Goal: Register for event/course

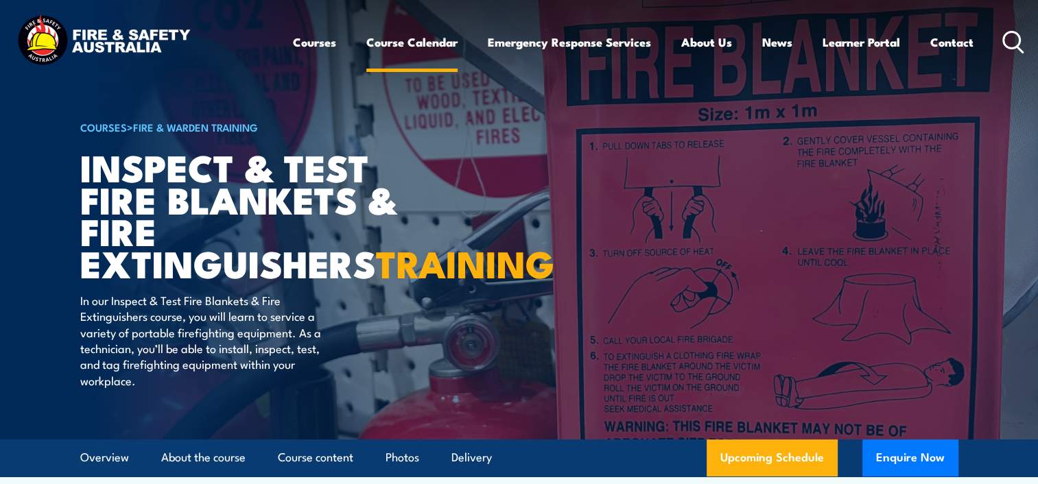
click at [414, 40] on link "Course Calendar" at bounding box center [411, 42] width 91 height 36
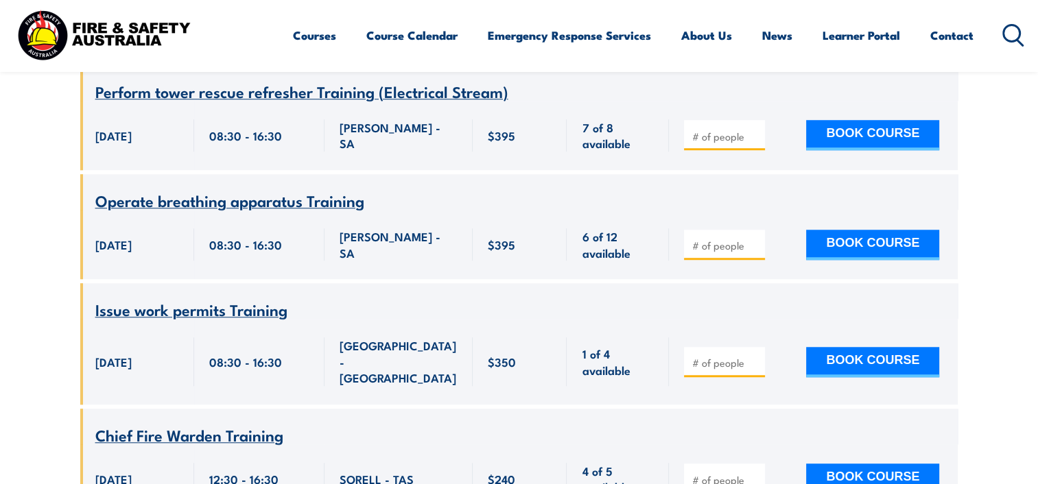
scroll to position [6587, 0]
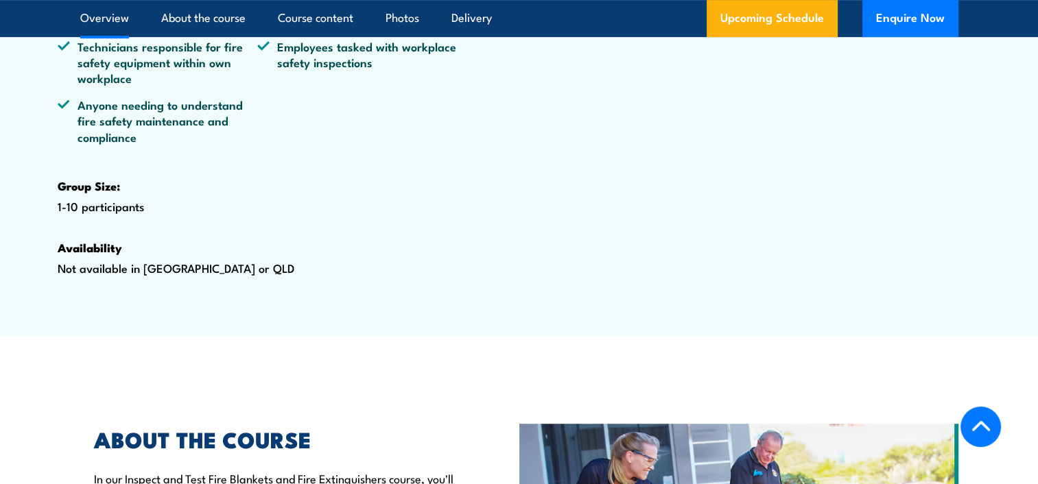
scroll to position [343, 0]
